Goal: Browse casually: Explore the website without a specific task or goal

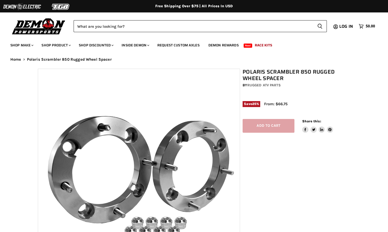
select select "******"
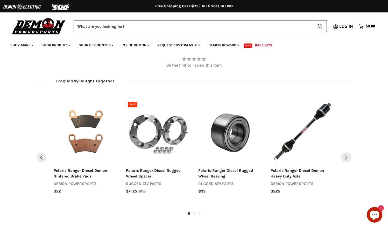
scroll to position [517, 0]
